Goal: Transaction & Acquisition: Purchase product/service

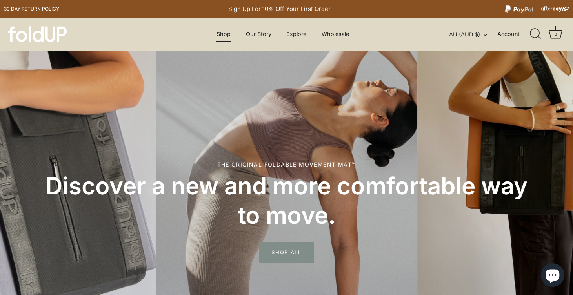
click at [220, 32] on link "Shop" at bounding box center [224, 34] width 28 height 15
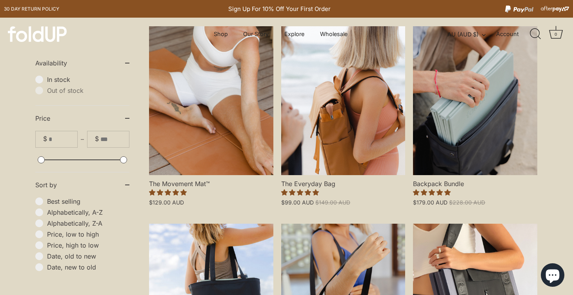
scroll to position [211, 0]
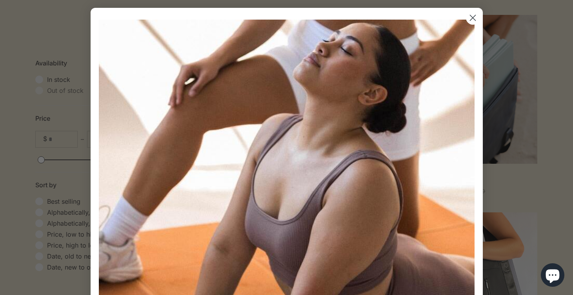
click at [474, 20] on icon "Close dialog" at bounding box center [472, 17] width 5 height 5
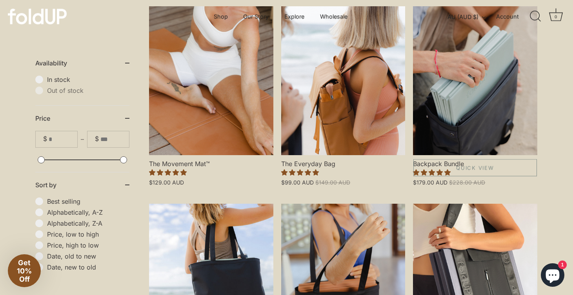
scroll to position [215, 0]
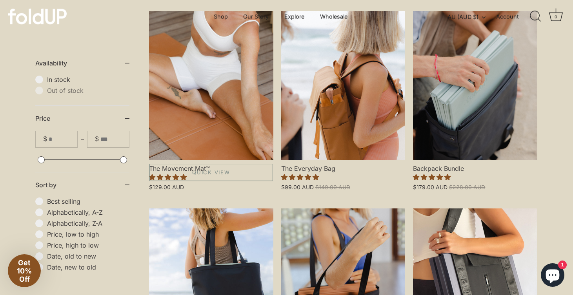
click at [227, 142] on link "The Movement Mat™" at bounding box center [211, 85] width 124 height 149
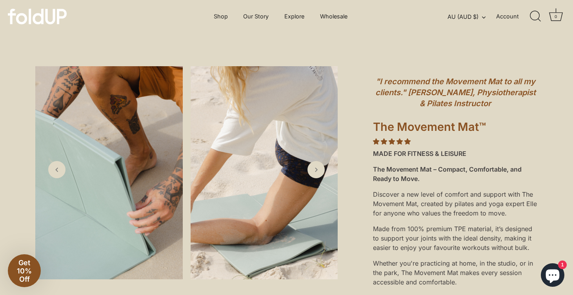
scroll to position [56, 0]
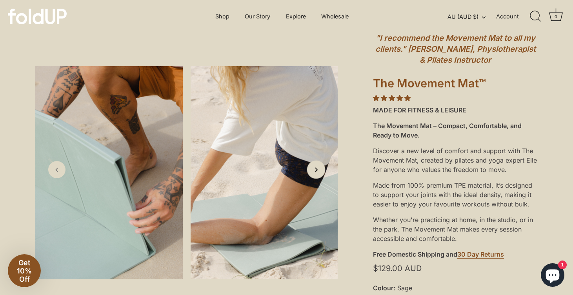
click at [319, 171] on icon "Next slide" at bounding box center [316, 169] width 8 height 8
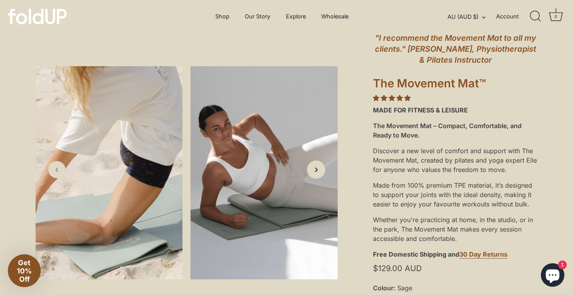
click at [319, 171] on icon "Next slide" at bounding box center [316, 169] width 8 height 8
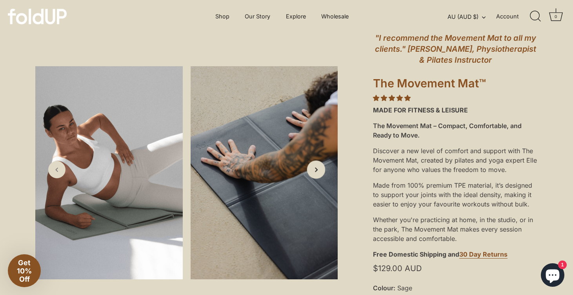
click at [319, 171] on icon "Next slide" at bounding box center [316, 169] width 8 height 8
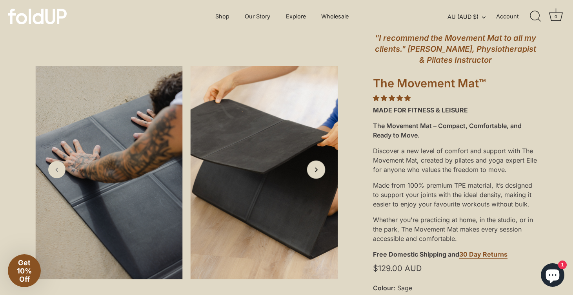
click at [319, 171] on icon "Next slide" at bounding box center [316, 169] width 8 height 8
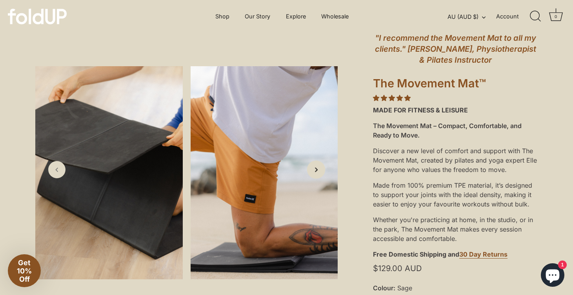
click at [319, 171] on icon "Next slide" at bounding box center [316, 169] width 8 height 8
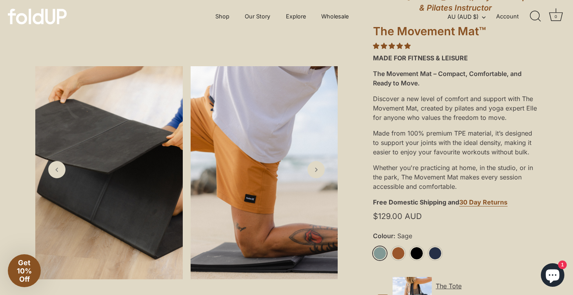
scroll to position [96, 0]
